Goal: Find specific page/section: Find specific page/section

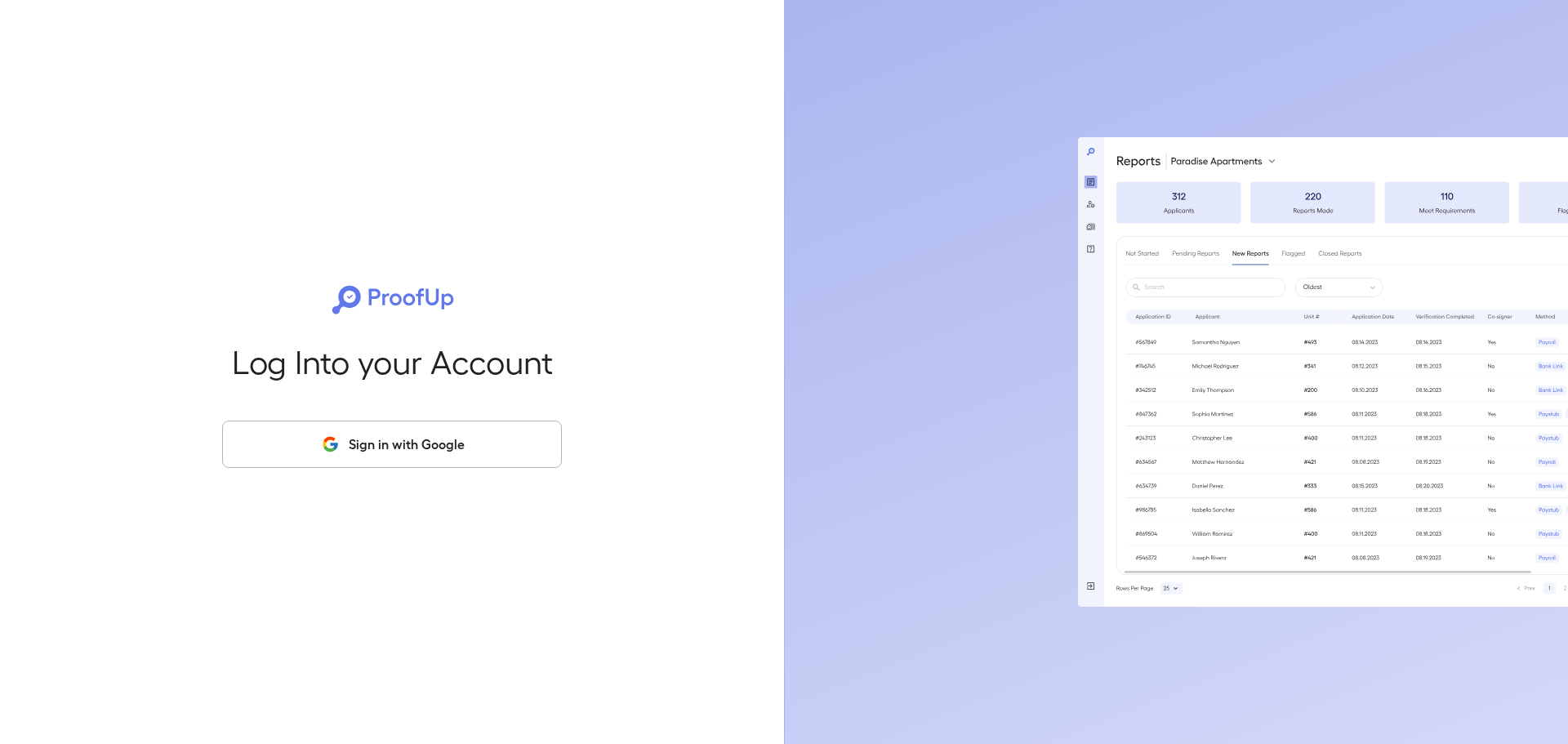
click at [327, 423] on button "Sign in with Google" at bounding box center [392, 444] width 340 height 47
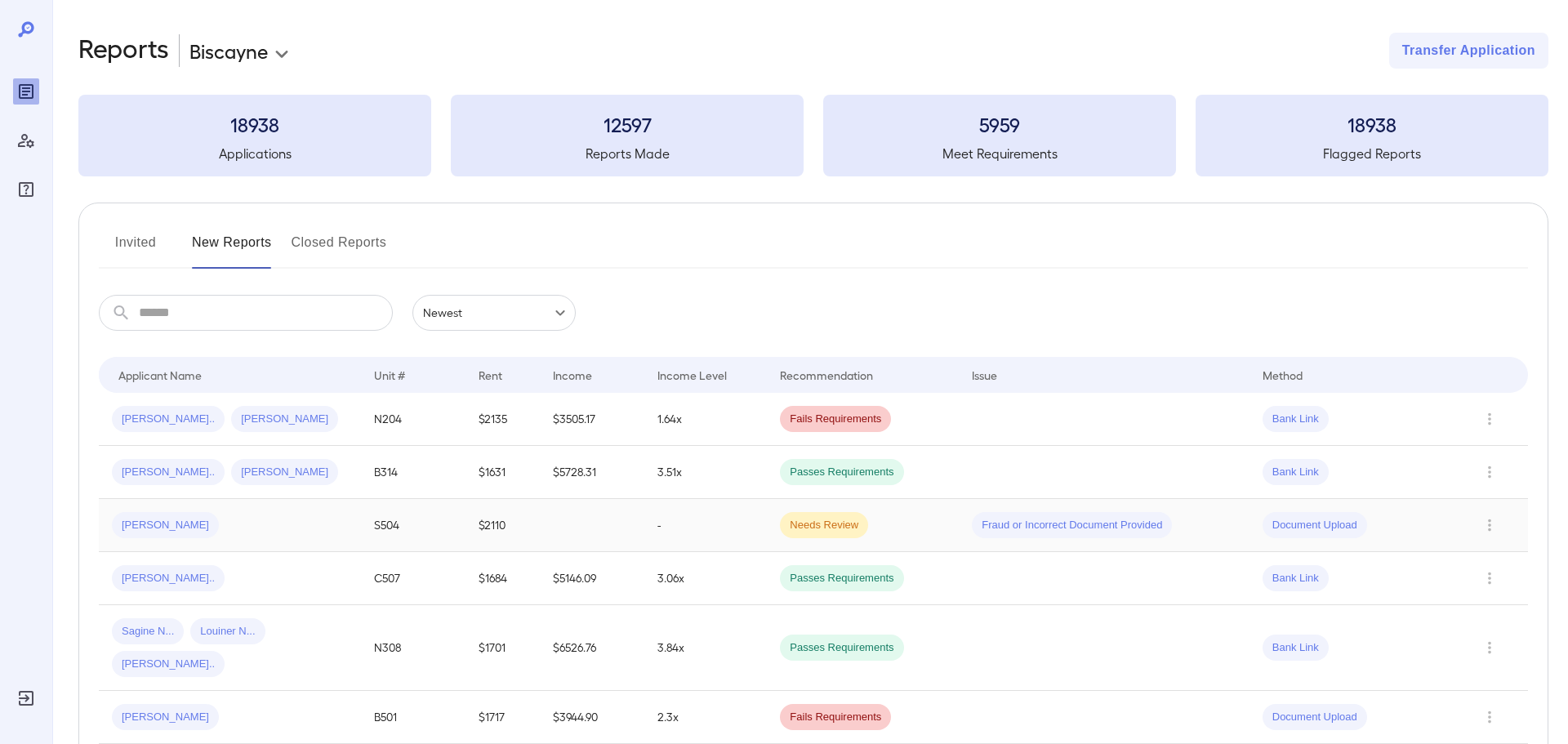
click at [296, 525] on div "[PERSON_NAME]" at bounding box center [229, 525] width 236 height 26
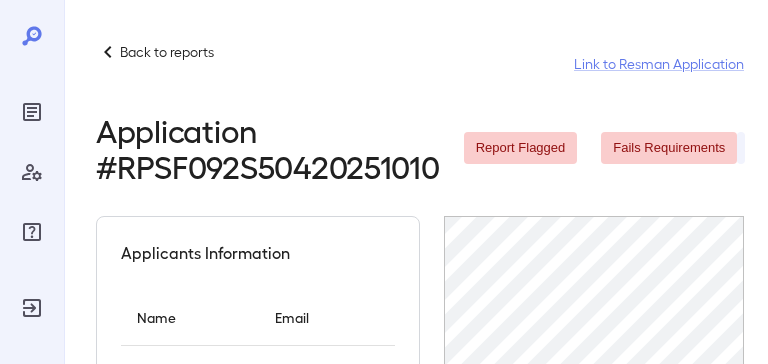
click at [497, 87] on div "Back to reports Link to Resman Application" at bounding box center [420, 64] width 648 height 48
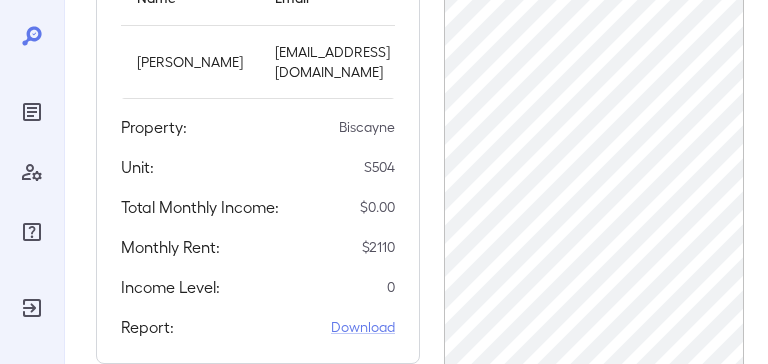
scroll to position [336, 2]
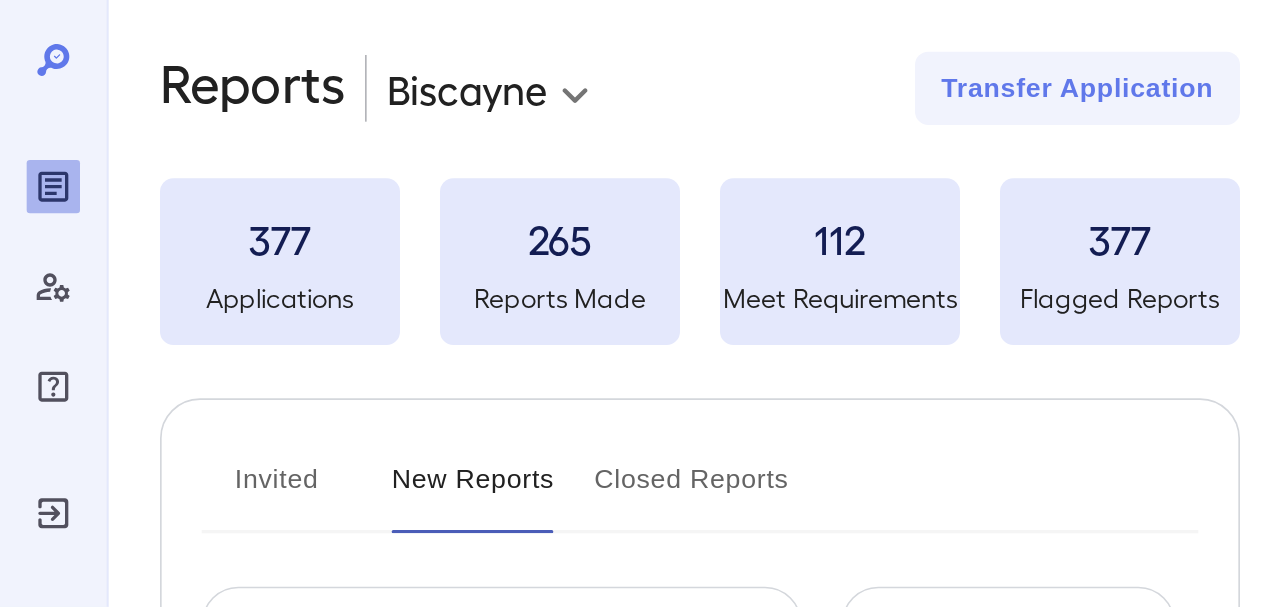
scroll to position [4, 0]
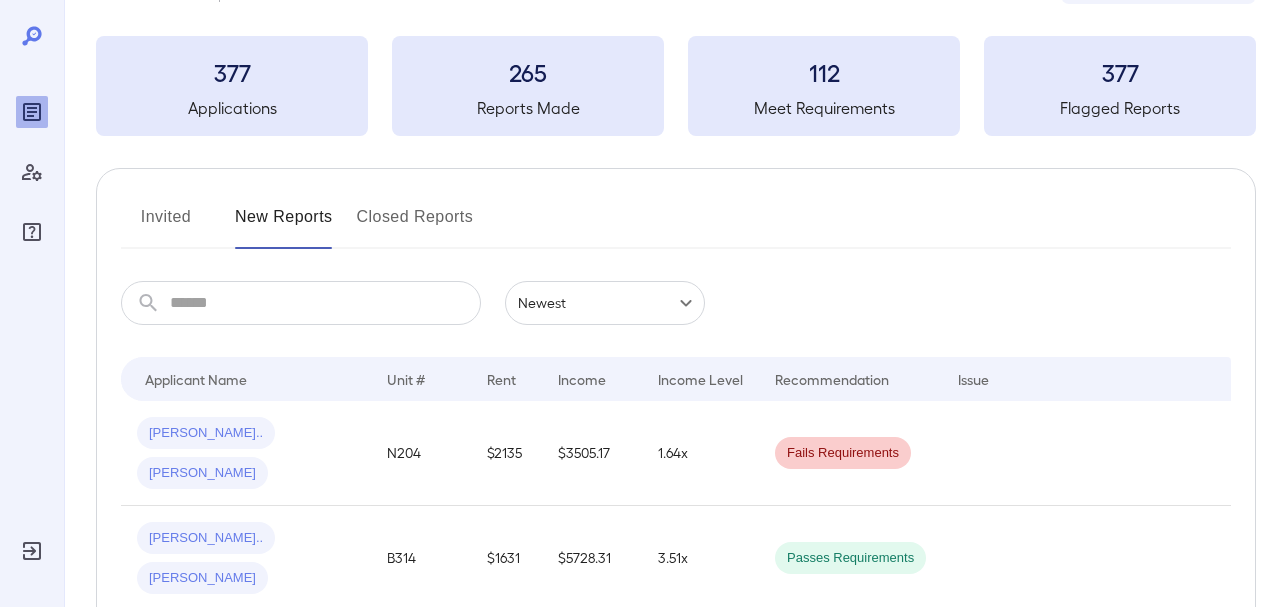
scroll to position [84, 0]
